Goal: Find specific page/section: Find specific page/section

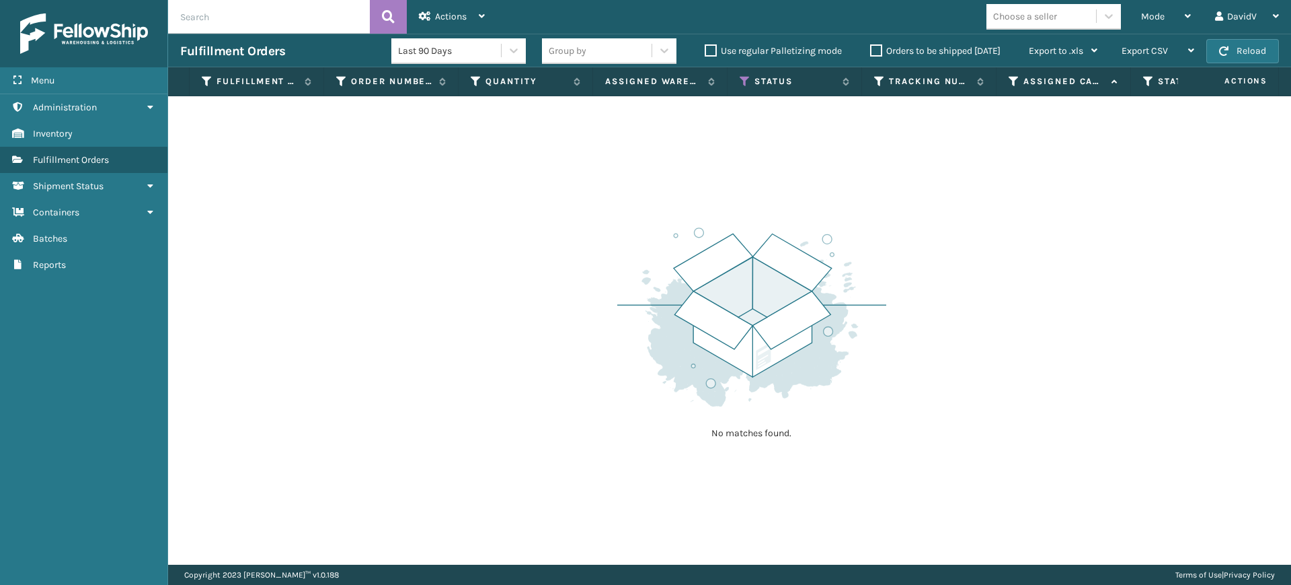
click at [878, 53] on label "Orders to be shipped [DATE]" at bounding box center [935, 50] width 130 height 11
click at [871, 52] on input "Orders to be shipped [DATE]" at bounding box center [870, 47] width 1 height 9
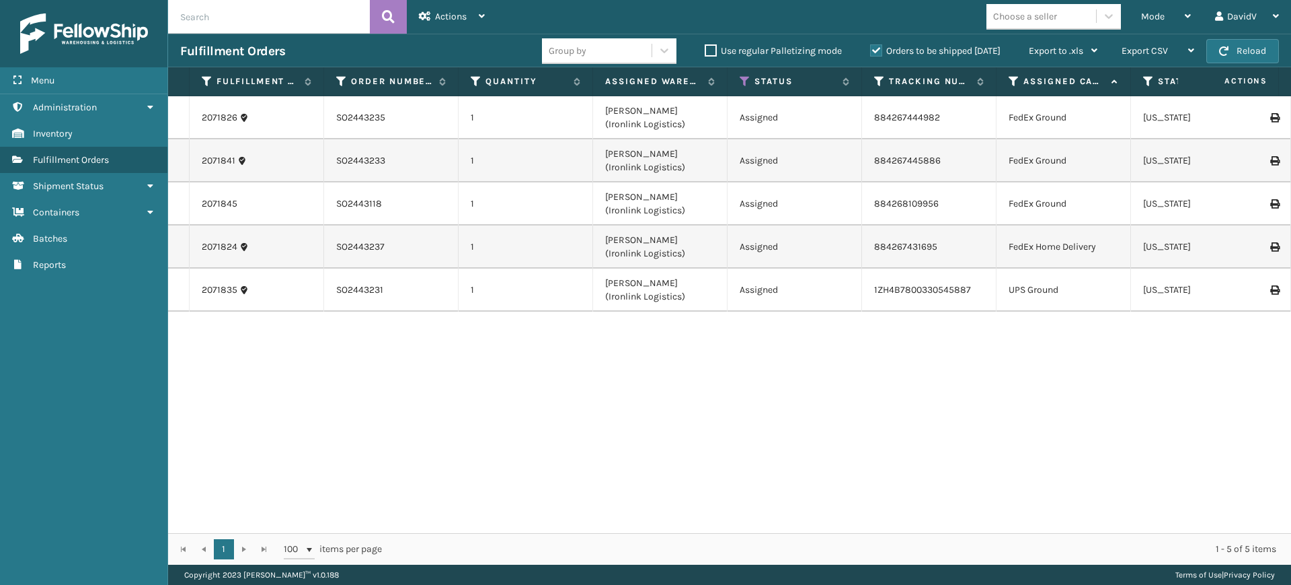
click at [878, 52] on label "Orders to be shipped [DATE]" at bounding box center [935, 50] width 130 height 11
click at [871, 52] on input "Orders to be shipped [DATE]" at bounding box center [870, 47] width 1 height 9
click at [878, 52] on label "Orders to be shipped [DATE]" at bounding box center [935, 50] width 130 height 11
click at [871, 52] on input "Orders to be shipped [DATE]" at bounding box center [870, 47] width 1 height 9
click at [878, 52] on label "Orders to be shipped [DATE]" at bounding box center [935, 50] width 130 height 11
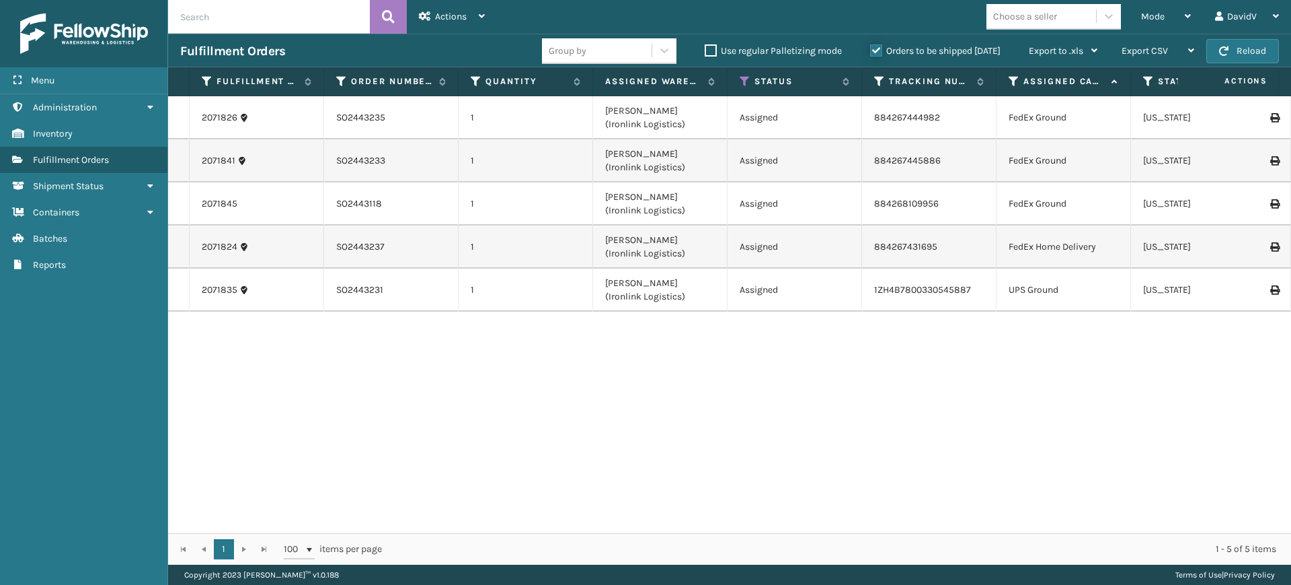
click at [871, 52] on input "Orders to be shipped [DATE]" at bounding box center [870, 47] width 1 height 9
click at [878, 52] on label "Orders to be shipped [DATE]" at bounding box center [935, 50] width 130 height 11
click at [871, 52] on input "Orders to be shipped [DATE]" at bounding box center [870, 47] width 1 height 9
click at [651, 405] on div "2071826 SO2443235 1 [PERSON_NAME] (Ironlink Logistics) Assigned 884267444982 Fe…" at bounding box center [729, 314] width 1123 height 437
click at [714, 457] on div "2071826 SO2443235 1 [PERSON_NAME] (Ironlink Logistics) Assigned 884267444982 Fe…" at bounding box center [729, 314] width 1123 height 437
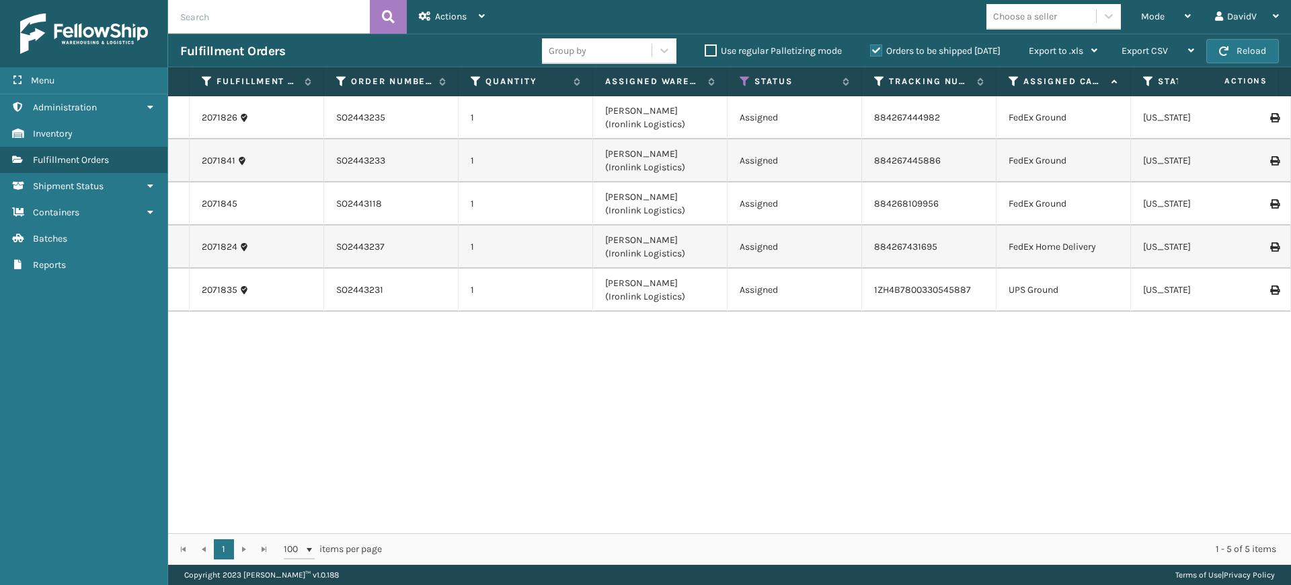
click at [876, 50] on label "Orders to be shipped [DATE]" at bounding box center [935, 50] width 130 height 11
click at [871, 50] on input "Orders to be shipped [DATE]" at bounding box center [870, 47] width 1 height 9
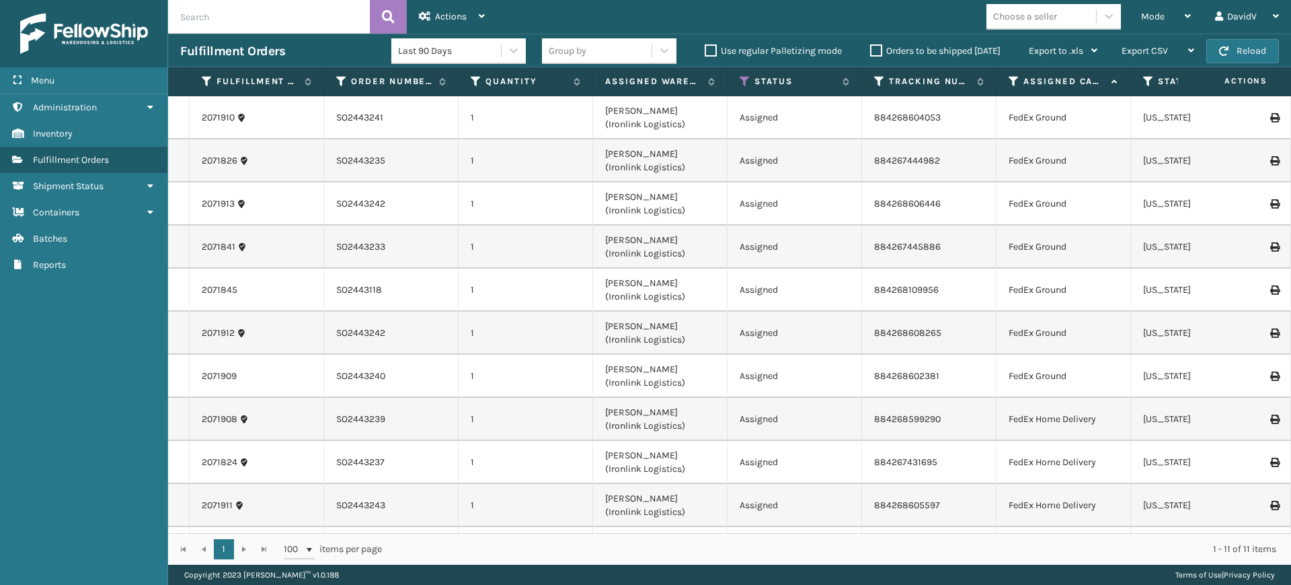
click at [876, 50] on label "Orders to be shipped [DATE]" at bounding box center [935, 50] width 130 height 11
click at [871, 50] on input "Orders to be shipped [DATE]" at bounding box center [870, 47] width 1 height 9
click at [878, 49] on label "Orders to be shipped [DATE]" at bounding box center [935, 50] width 130 height 11
click at [871, 49] on input "Orders to be shipped [DATE]" at bounding box center [870, 47] width 1 height 9
click at [878, 49] on label "Orders to be shipped [DATE]" at bounding box center [935, 50] width 130 height 11
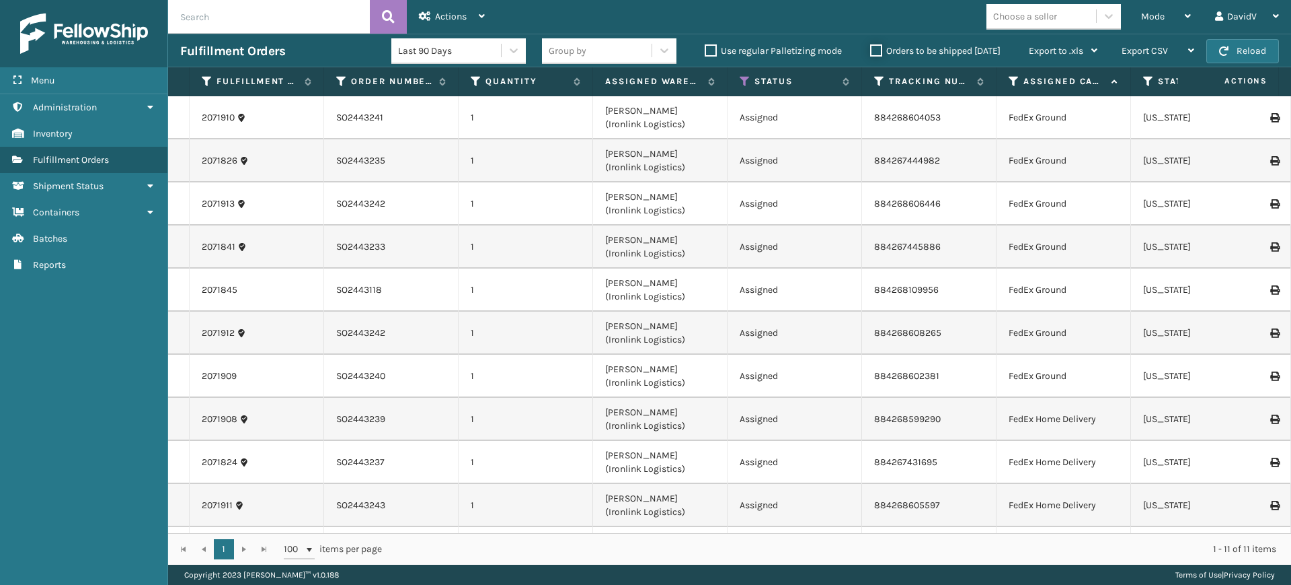
click at [871, 49] on input "Orders to be shipped [DATE]" at bounding box center [870, 47] width 1 height 9
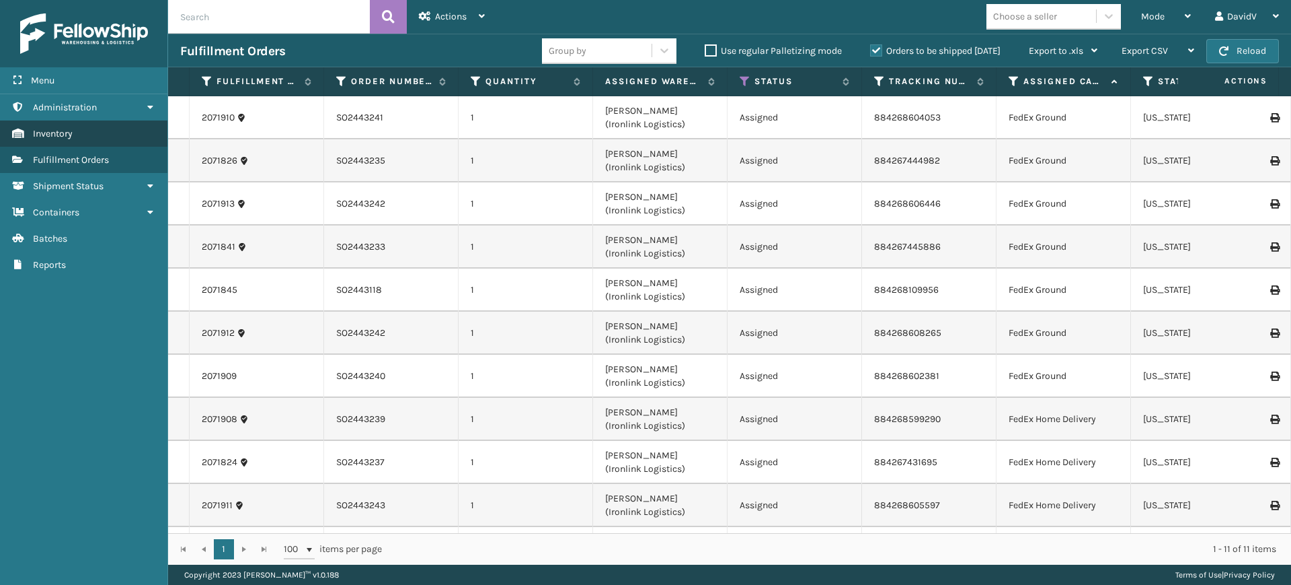
click at [64, 137] on span "Inventory" at bounding box center [53, 133] width 40 height 11
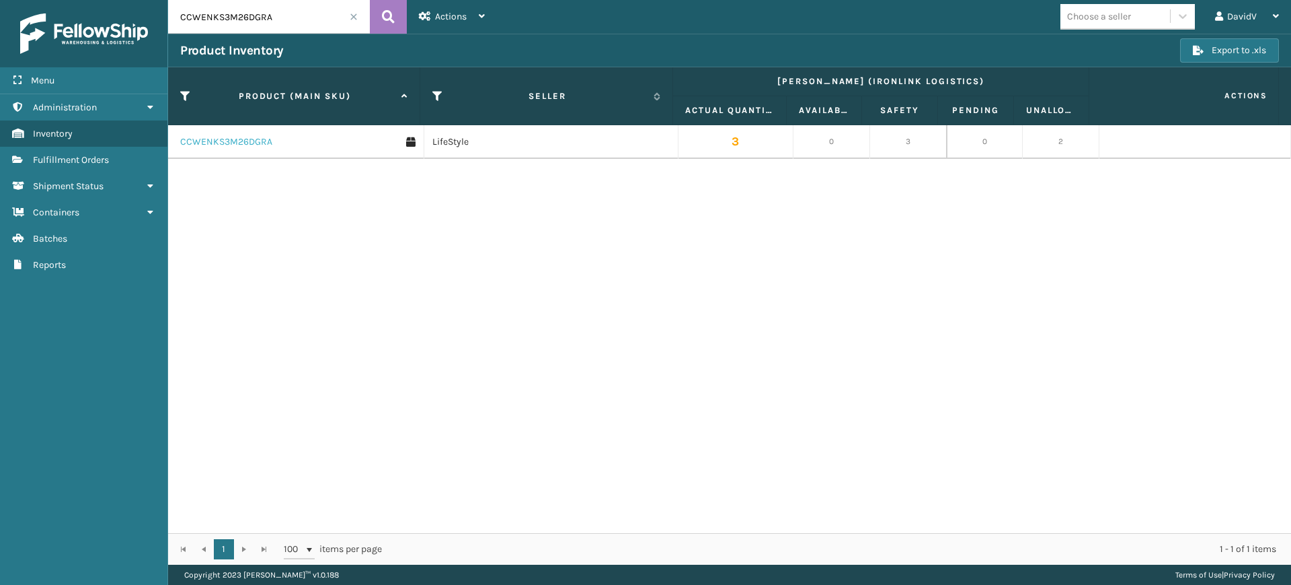
click at [245, 143] on link "CCWENKS3M26DGRA" at bounding box center [226, 141] width 92 height 13
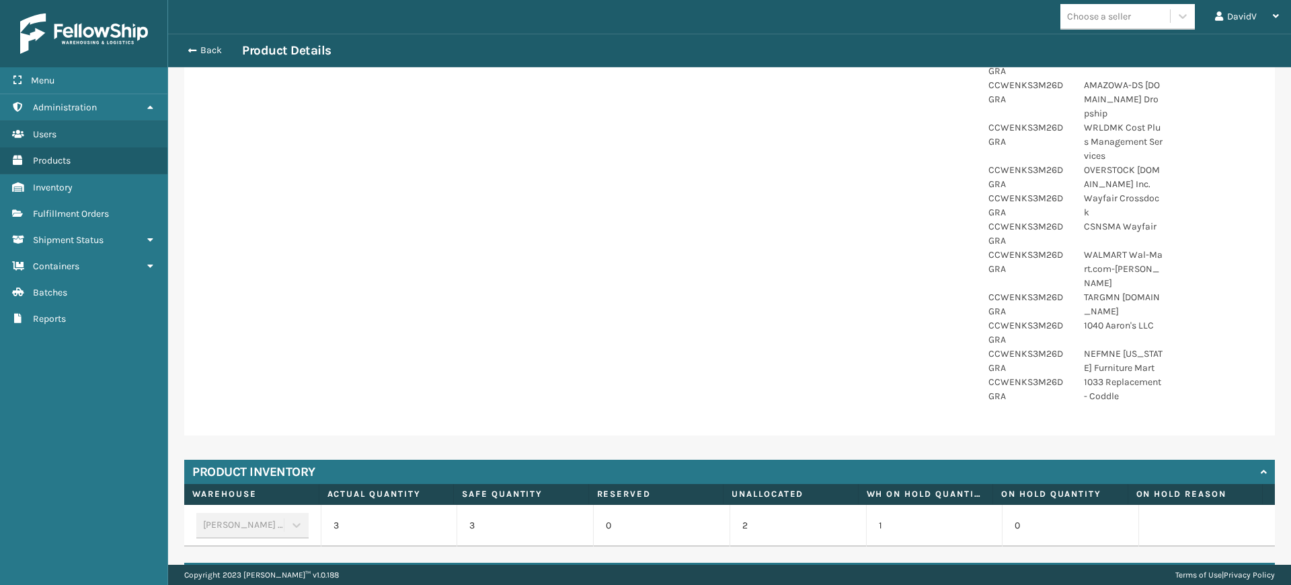
scroll to position [888, 0]
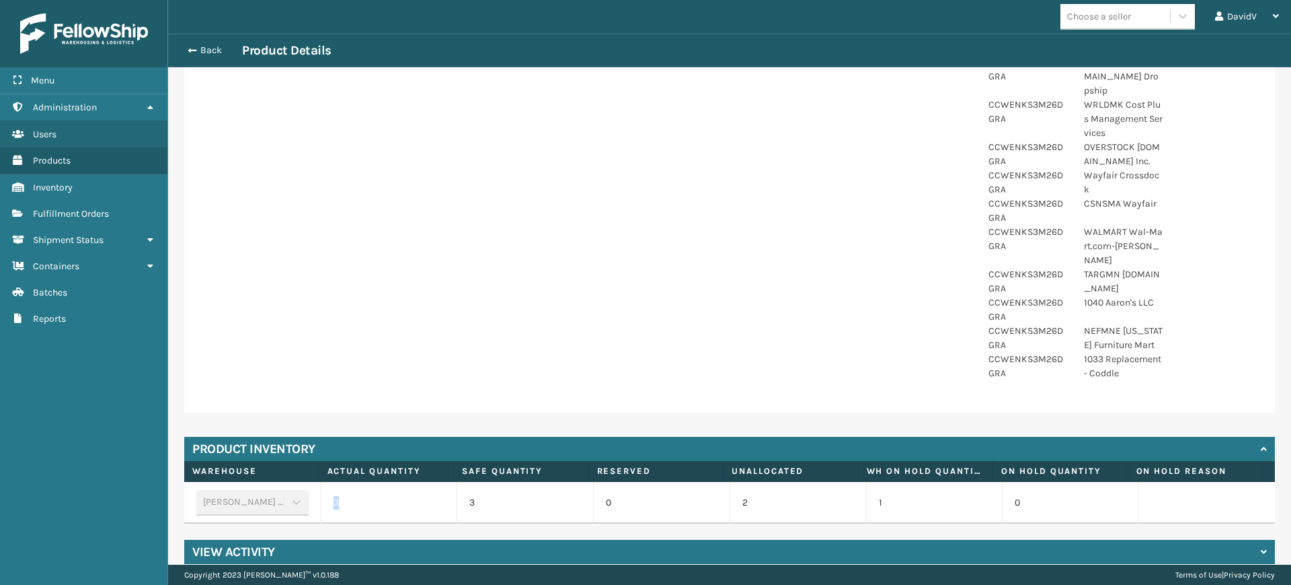
drag, startPoint x: 332, startPoint y: 477, endPoint x: 338, endPoint y: 472, distance: 8.2
click at [338, 482] on td "3" at bounding box center [389, 503] width 137 height 42
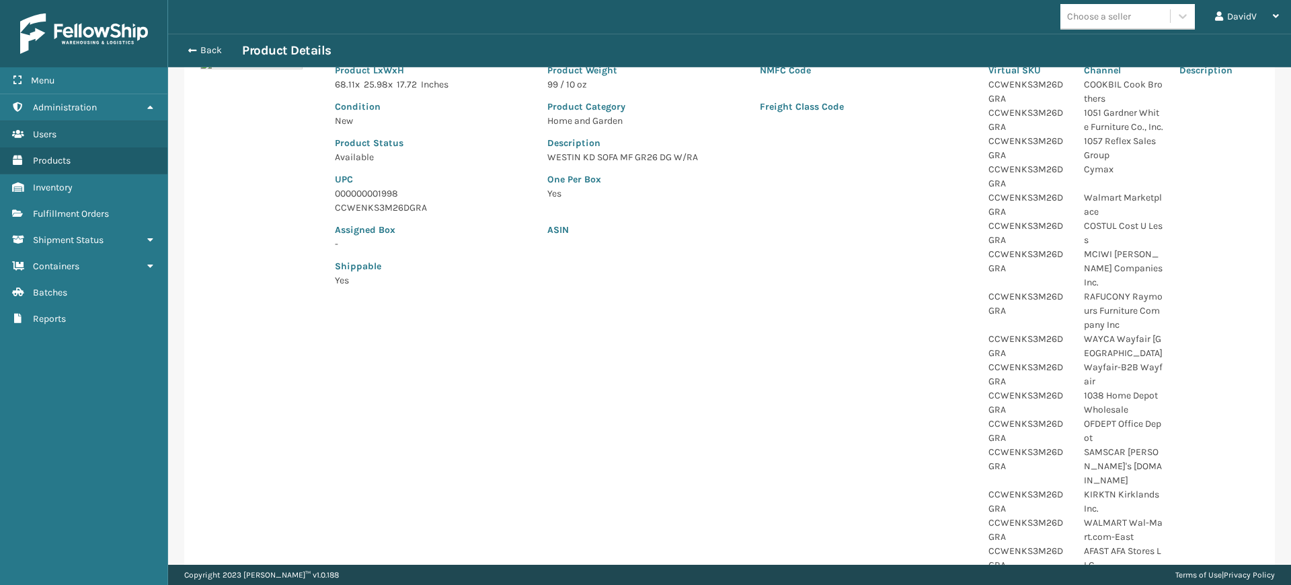
scroll to position [0, 0]
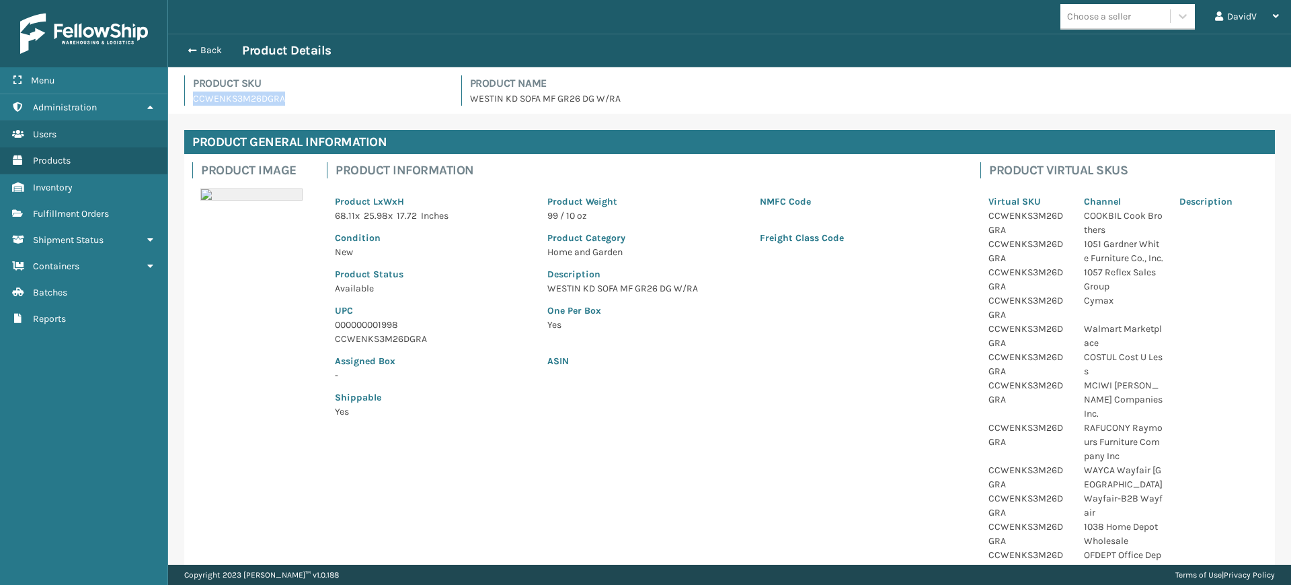
copy p "CCWENKS3M26DGRA"
drag, startPoint x: 286, startPoint y: 98, endPoint x: 190, endPoint y: 106, distance: 96.5
click at [190, 106] on div "Product SKU CCWENKS3M26DGRA Product Name WESTIN KD SOFA MF GR26 DG W/RA" at bounding box center [729, 94] width 1107 height 38
